Goal: Download file/media

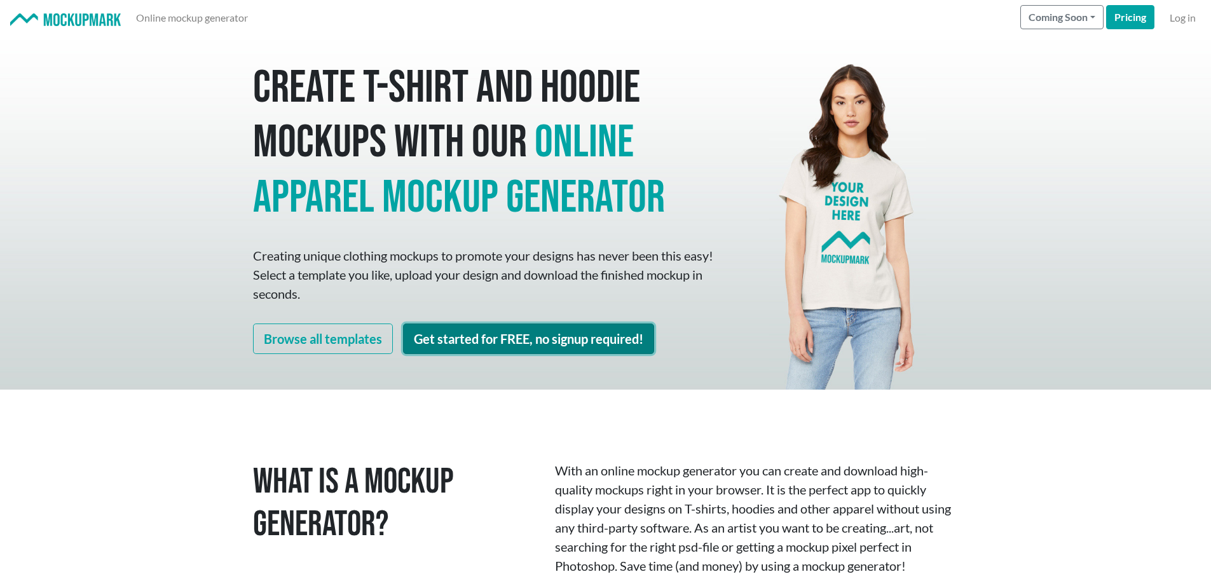
click at [544, 348] on link "Get started for FREE, no signup required!" at bounding box center [528, 339] width 251 height 31
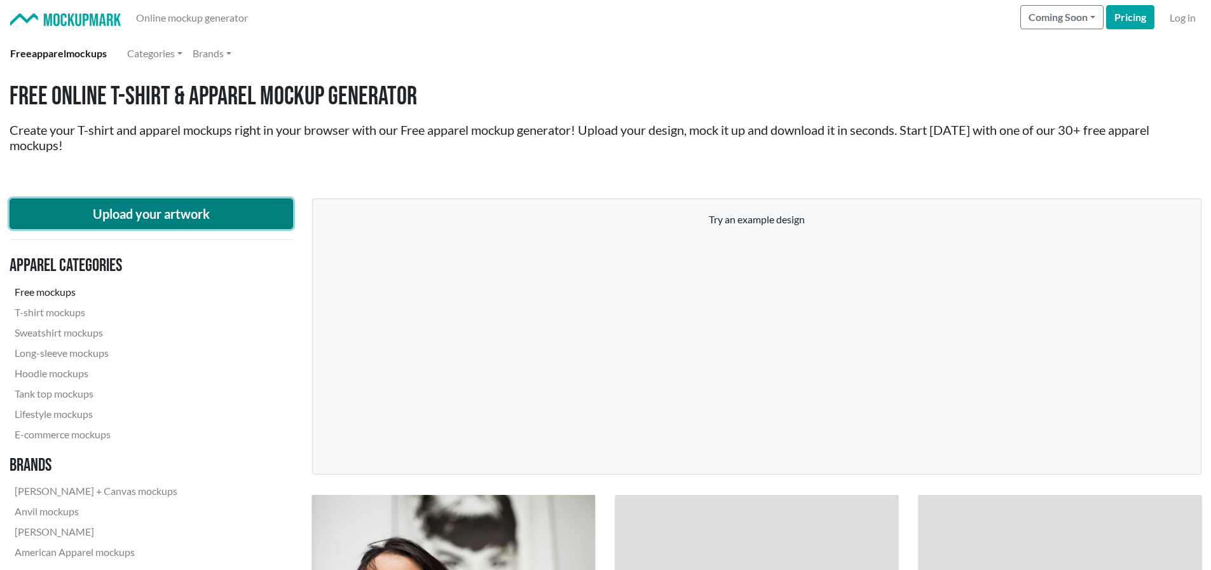
click at [173, 210] on button "Upload your artwork" at bounding box center [152, 213] width 284 height 31
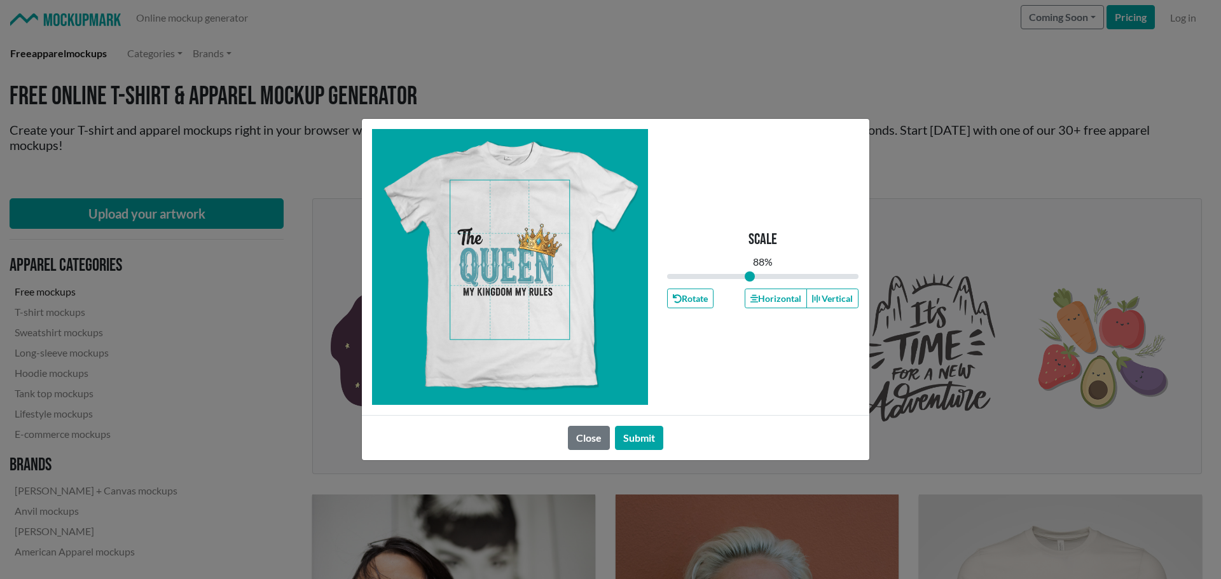
drag, startPoint x: 762, startPoint y: 275, endPoint x: 750, endPoint y: 277, distance: 12.8
type input "0.86"
click at [750, 277] on input "range" at bounding box center [763, 277] width 192 height 14
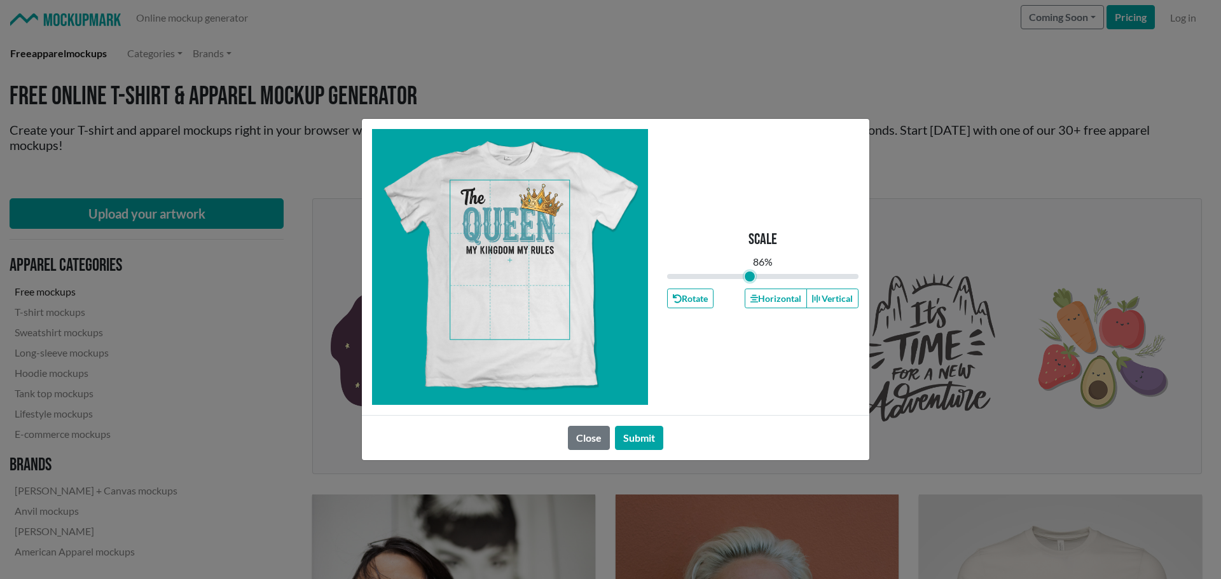
click at [513, 231] on span at bounding box center [509, 260] width 119 height 159
click at [764, 296] on button "Horizontal" at bounding box center [776, 299] width 62 height 20
click at [516, 228] on span at bounding box center [509, 260] width 119 height 159
click at [647, 443] on button "Submit" at bounding box center [639, 438] width 48 height 24
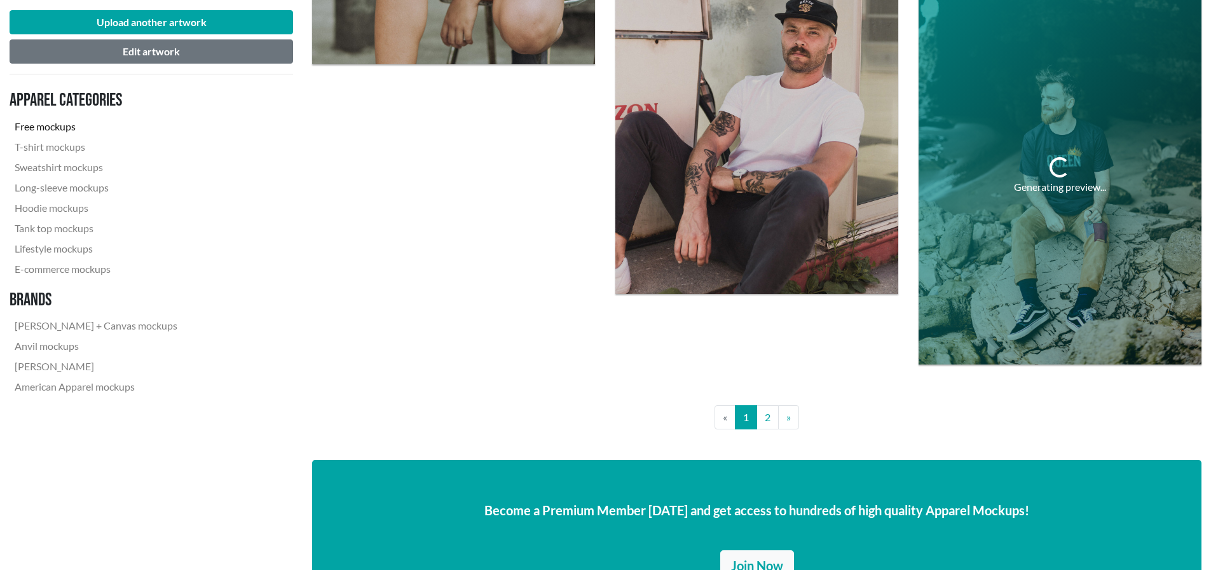
scroll to position [3116, 0]
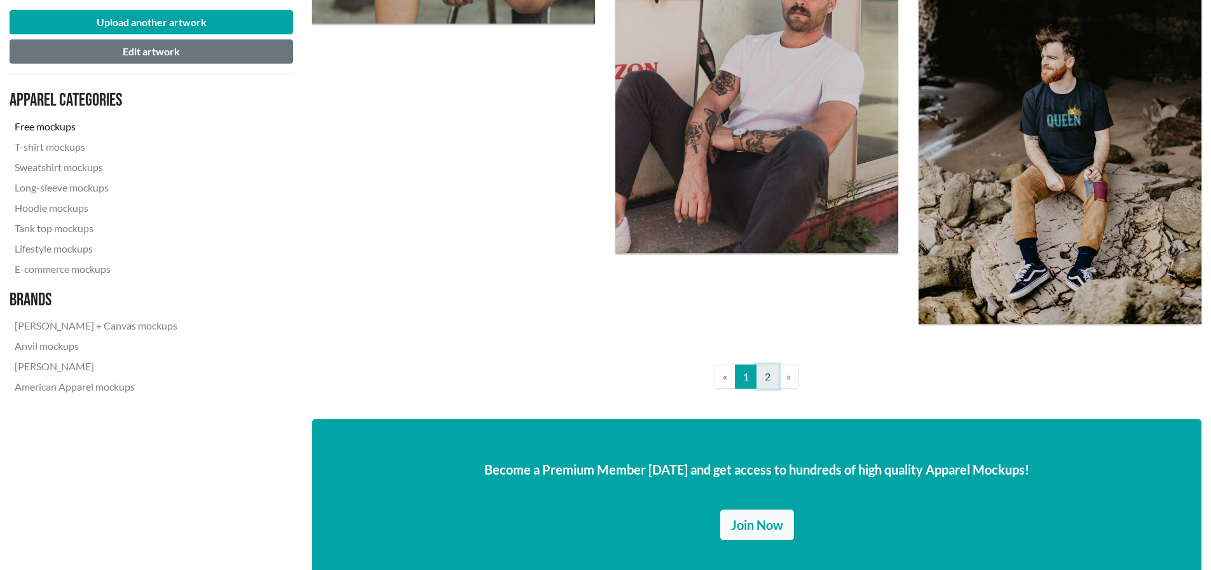
click at [768, 380] on link "2" at bounding box center [768, 376] width 22 height 24
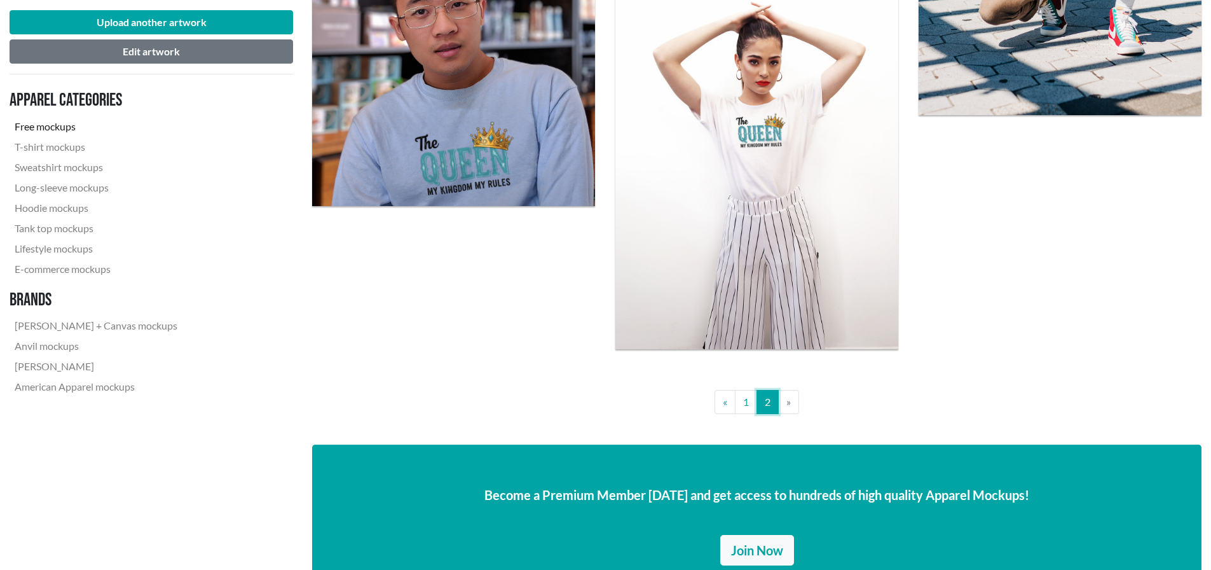
scroll to position [1717, 0]
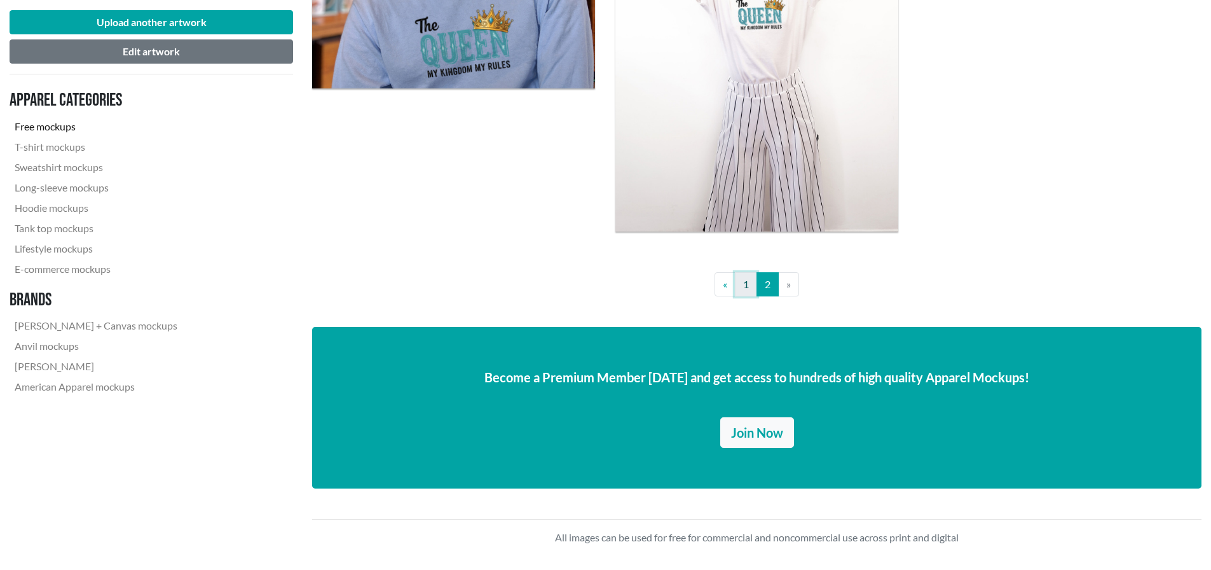
click at [743, 287] on link "1" at bounding box center [746, 284] width 22 height 24
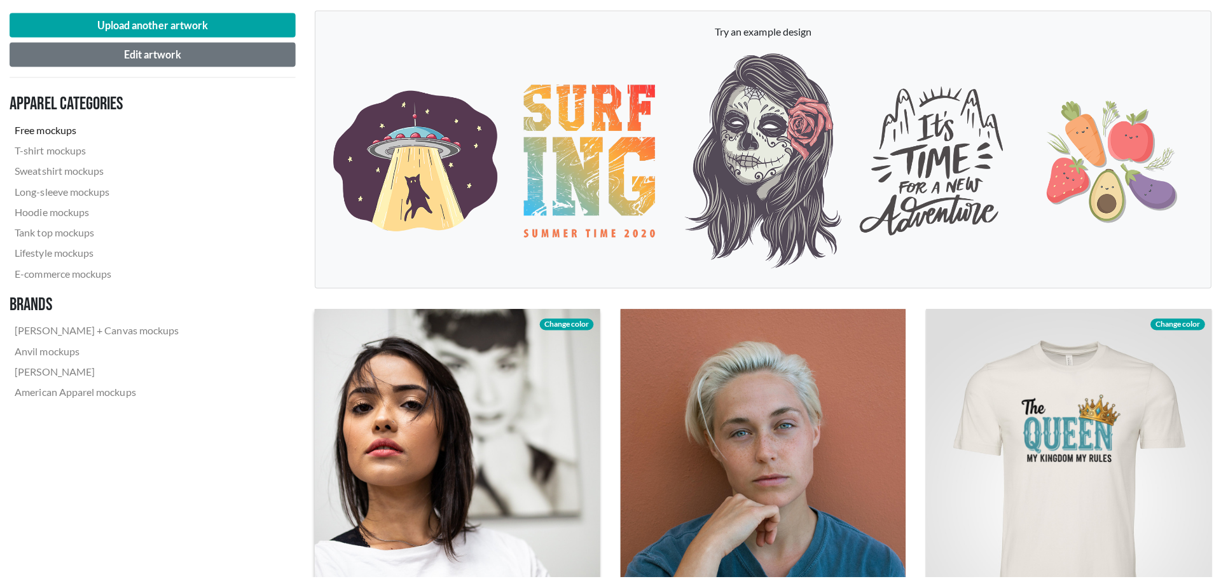
scroll to position [445, 0]
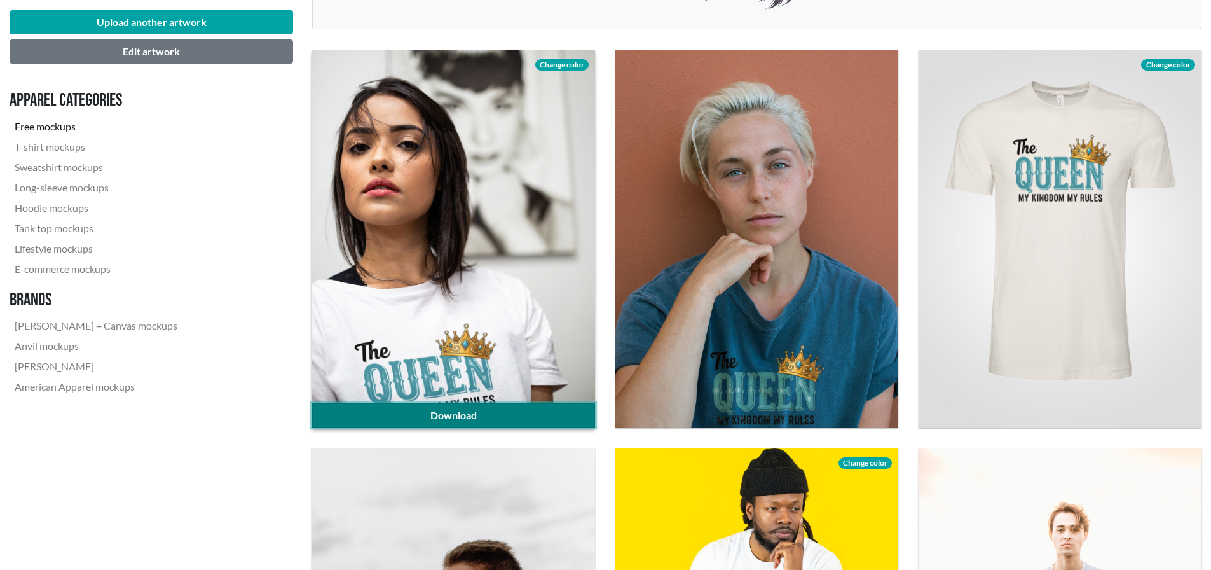
click at [500, 411] on link "Download" at bounding box center [453, 415] width 283 height 24
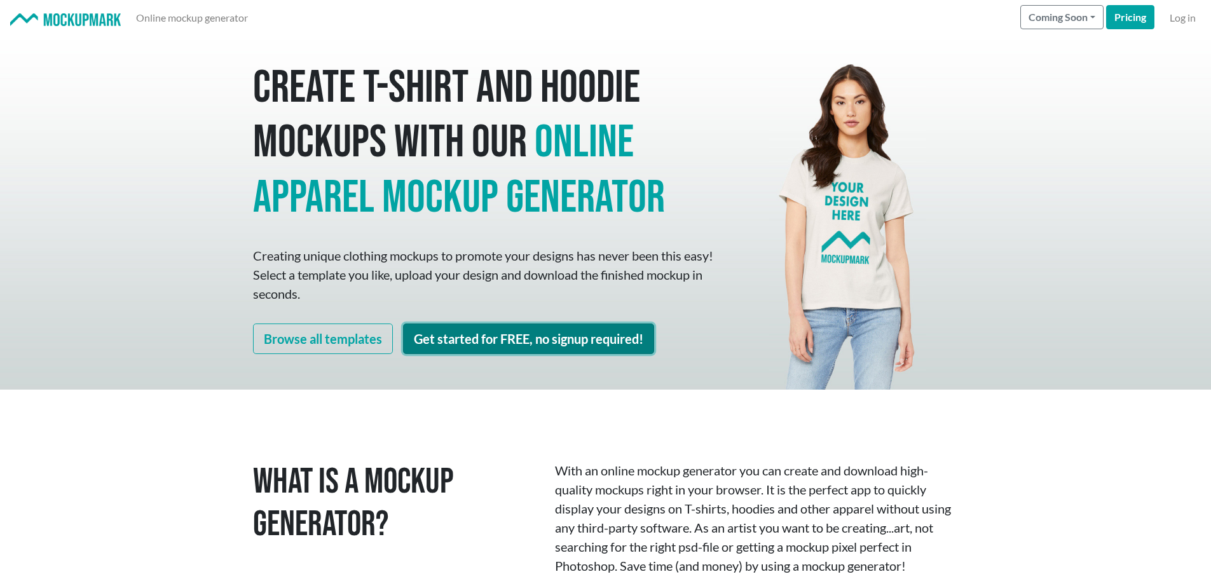
click at [514, 339] on link "Get started for FREE, no signup required!" at bounding box center [528, 339] width 251 height 31
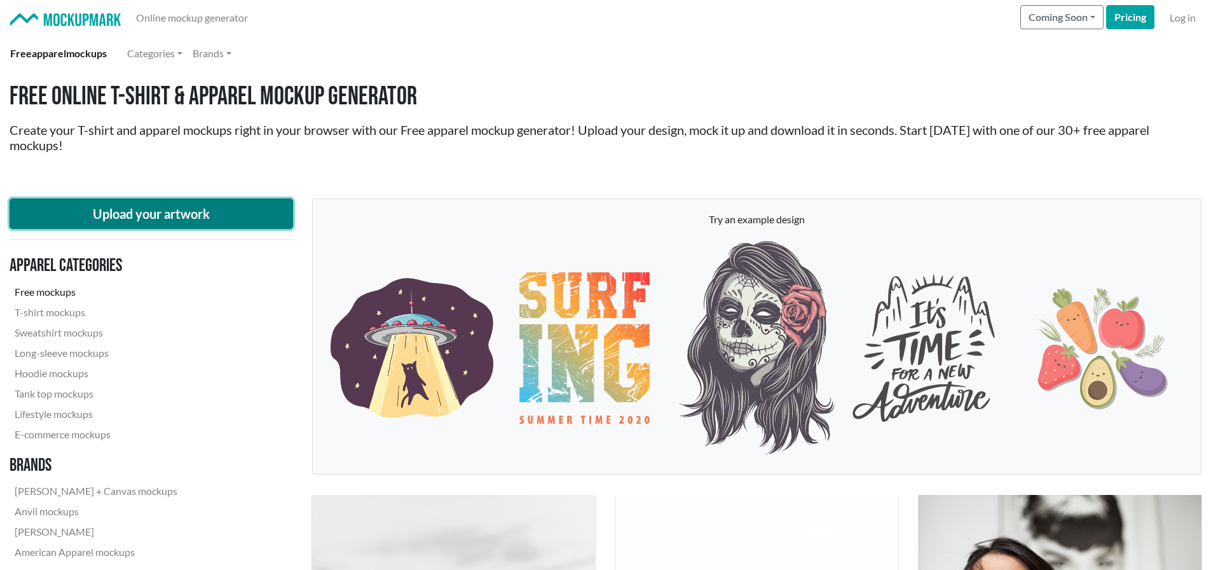
click at [177, 213] on button "Upload your artwork" at bounding box center [152, 213] width 284 height 31
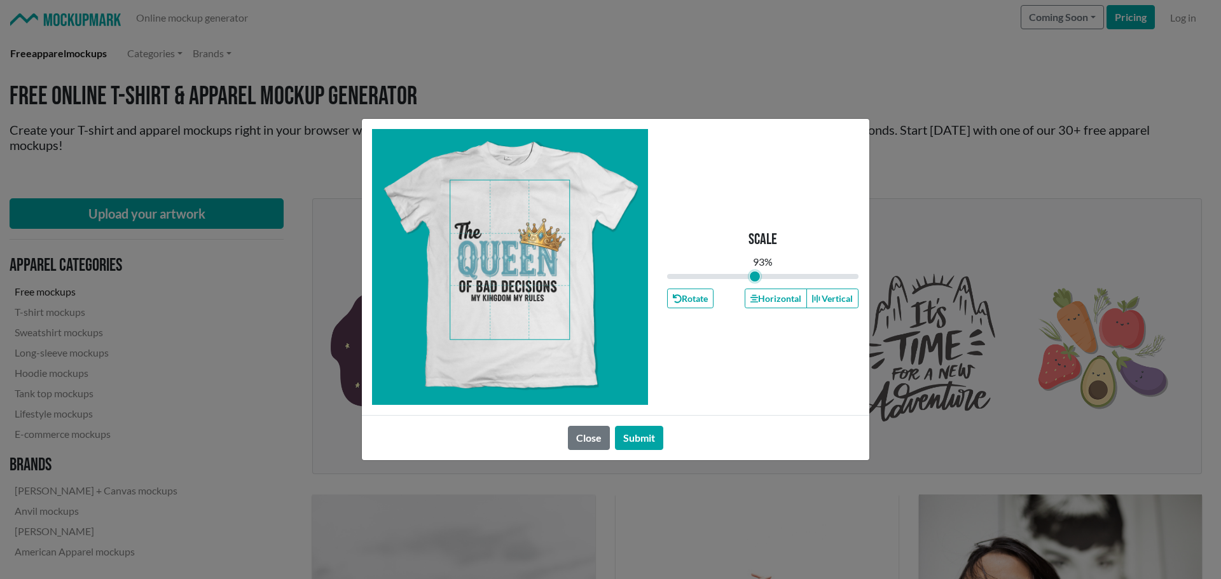
drag, startPoint x: 764, startPoint y: 274, endPoint x: 755, endPoint y: 275, distance: 8.9
click at [755, 275] on input "range" at bounding box center [763, 277] width 192 height 14
type input "0.88"
click at [751, 275] on input "range" at bounding box center [763, 277] width 192 height 14
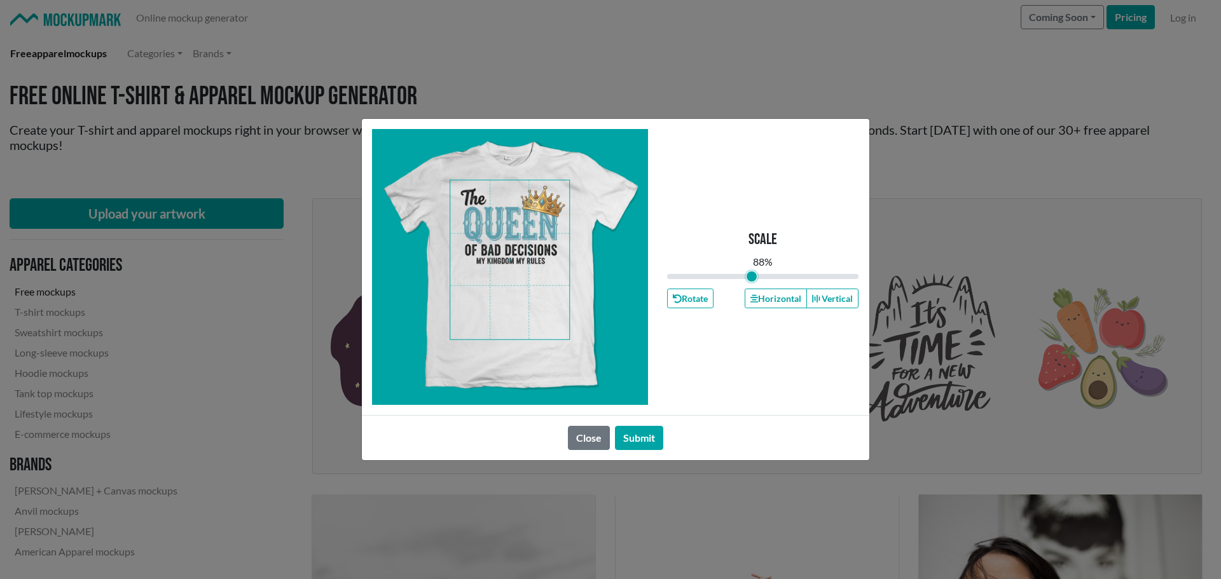
click at [527, 230] on span at bounding box center [509, 260] width 119 height 159
click at [642, 436] on button "Submit" at bounding box center [639, 438] width 48 height 24
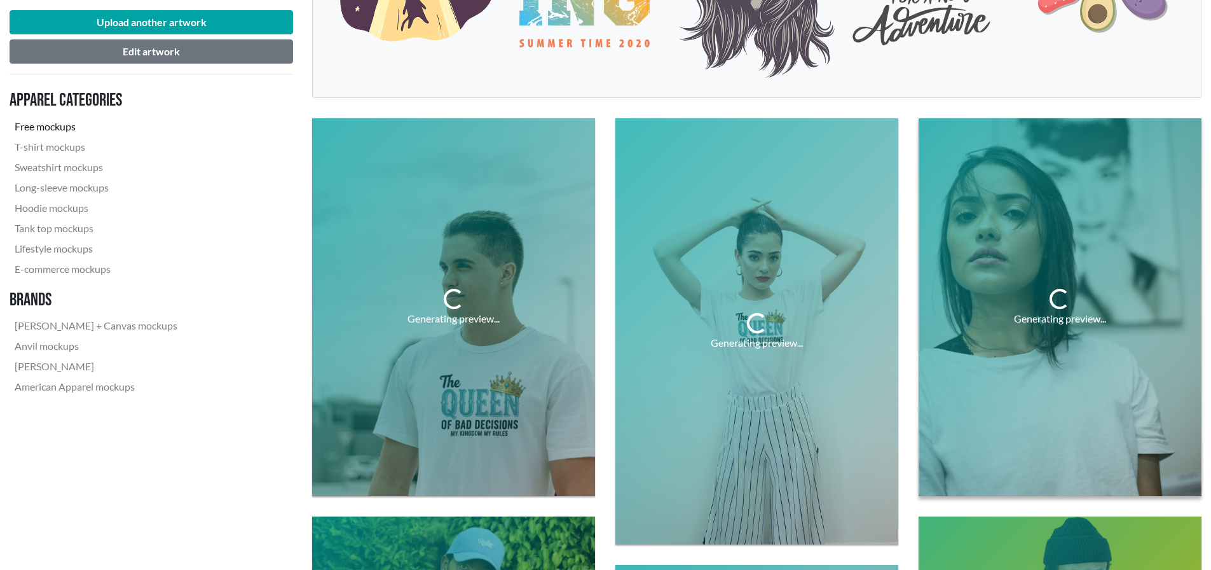
scroll to position [382, 0]
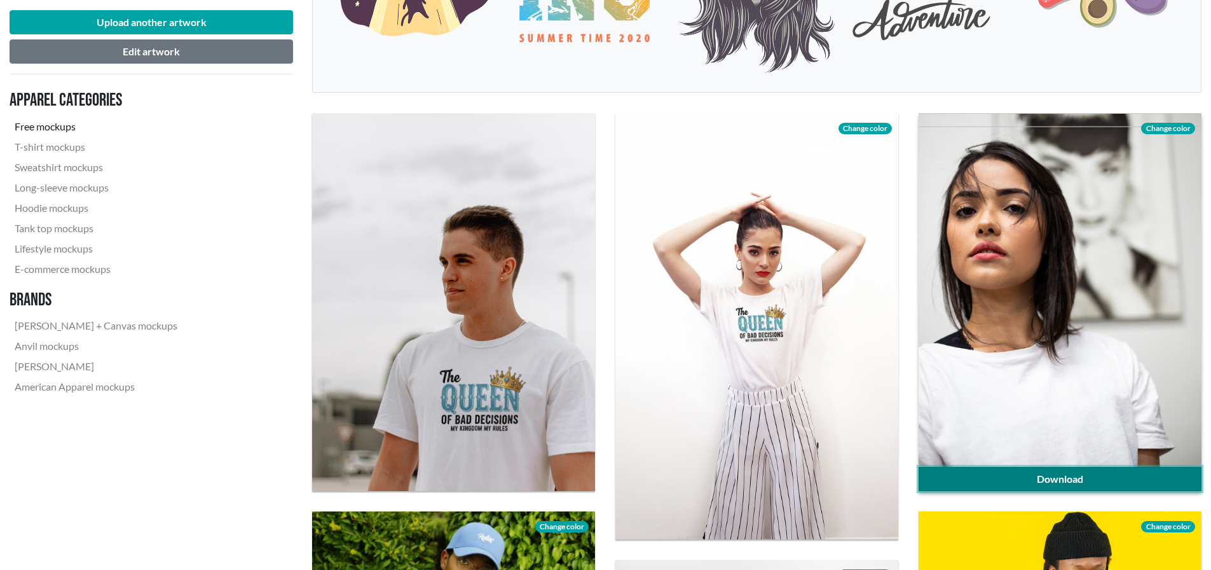
click at [1129, 476] on link "Download" at bounding box center [1060, 479] width 283 height 24
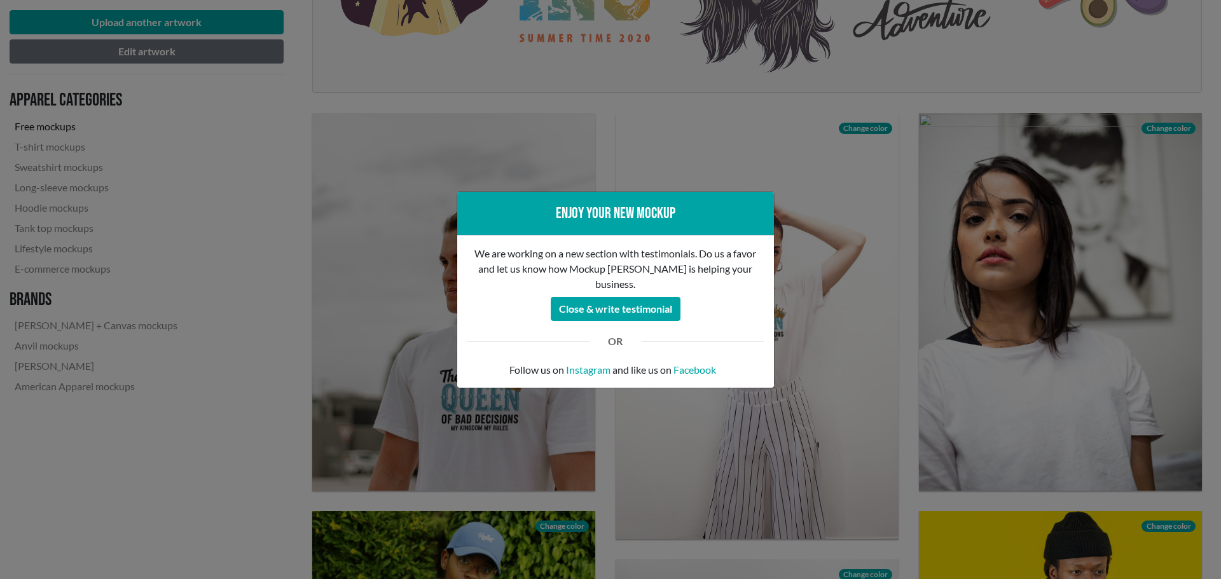
click at [837, 315] on div "Enjoy your new mockup We are working on a new section with testimonials. Do us …" at bounding box center [610, 289] width 1221 height 579
